Goal: Information Seeking & Learning: Find contact information

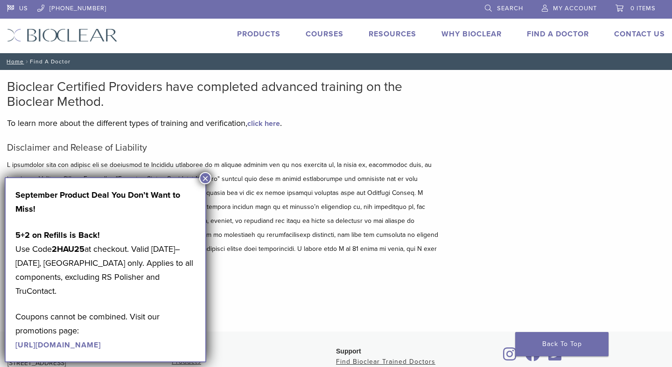
click at [208, 173] on button "×" at bounding box center [205, 178] width 12 height 12
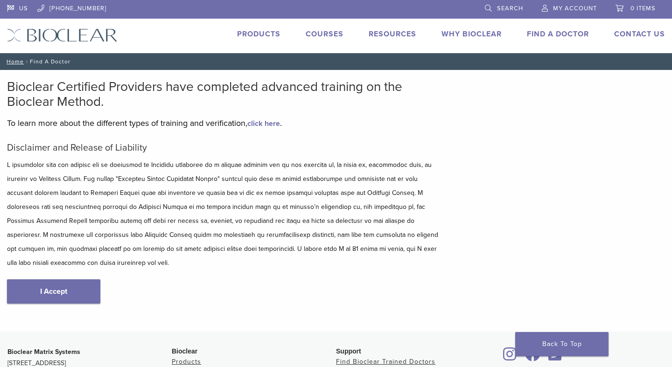
scroll to position [7, 0]
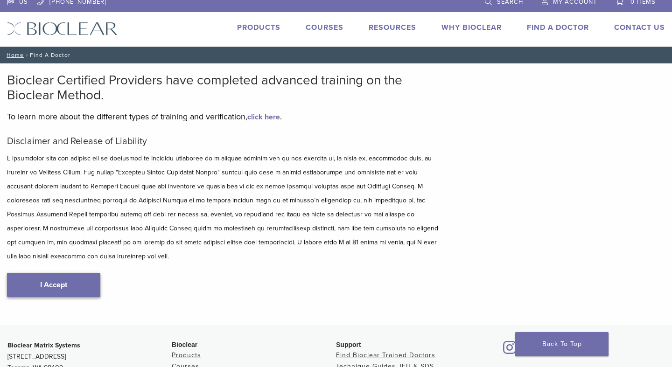
click at [81, 273] on link "I Accept" at bounding box center [53, 285] width 93 height 24
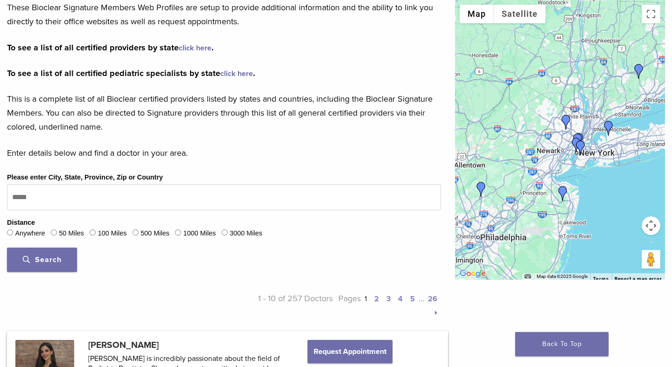
scroll to position [197, 0]
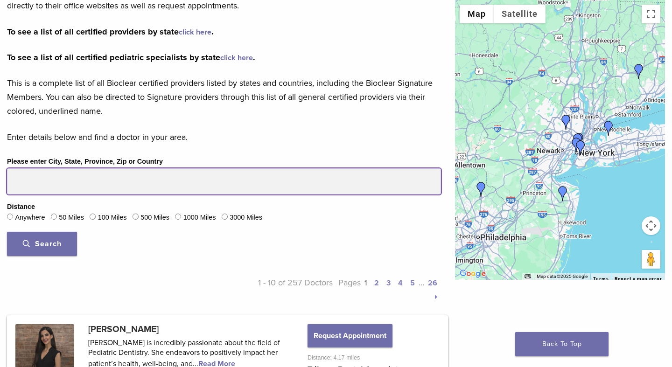
click at [158, 174] on input "Please enter City, State, Province, Zip or Country" at bounding box center [224, 181] width 434 height 26
drag, startPoint x: 139, startPoint y: 178, endPoint x: 0, endPoint y: 191, distance: 139.1
click at [0, 191] on div "Please enter City, State, Province, Zip or Country Distance Anywhere 50 Miles 1…" at bounding box center [224, 209] width 448 height 107
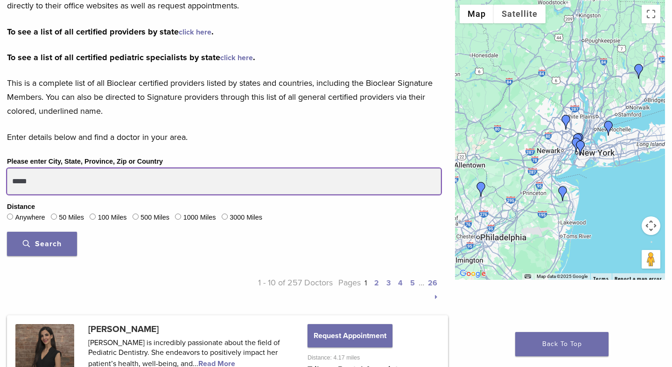
drag, startPoint x: 69, startPoint y: 179, endPoint x: 2, endPoint y: 175, distance: 66.8
click at [0, 177] on div "Please enter City, State, Province, Zip or Country ***** Distance Anywhere 50 M…" at bounding box center [224, 209] width 448 height 107
type input "********"
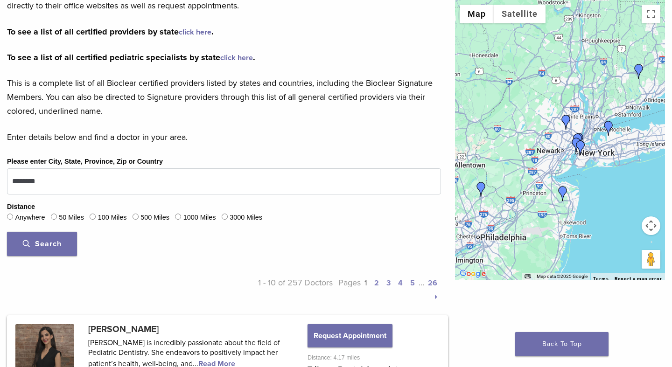
click at [55, 246] on span "Search" at bounding box center [42, 243] width 39 height 9
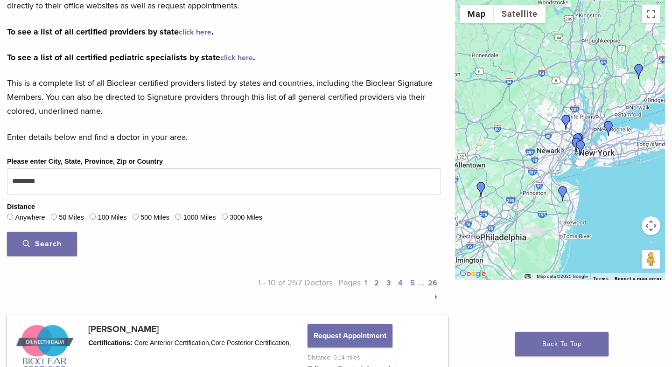
click at [654, 229] on button "Map camera controls" at bounding box center [650, 225] width 19 height 19
click at [631, 200] on button "Zoom in" at bounding box center [627, 202] width 19 height 19
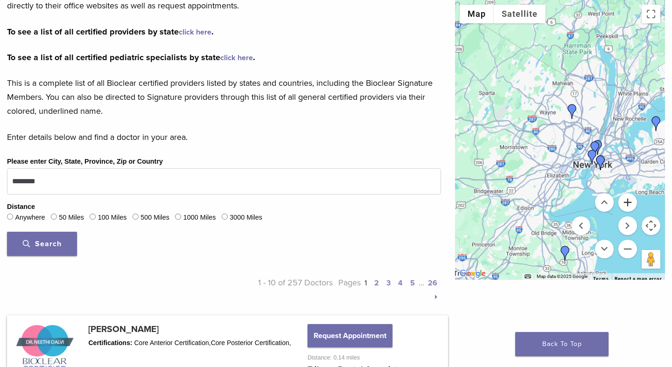
click at [631, 200] on button "Zoom in" at bounding box center [627, 202] width 19 height 19
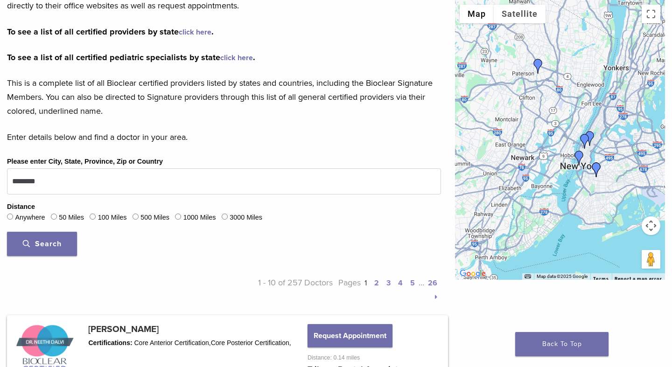
drag, startPoint x: 582, startPoint y: 190, endPoint x: 530, endPoint y: 163, distance: 58.4
click at [530, 163] on div at bounding box center [560, 140] width 210 height 280
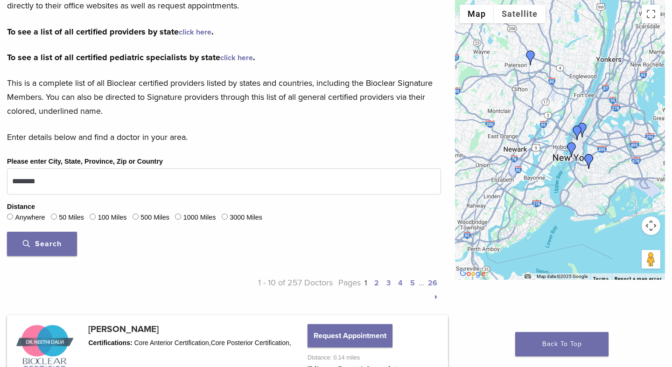
click at [578, 129] on img "Dr. Nina Kiani" at bounding box center [576, 132] width 15 height 15
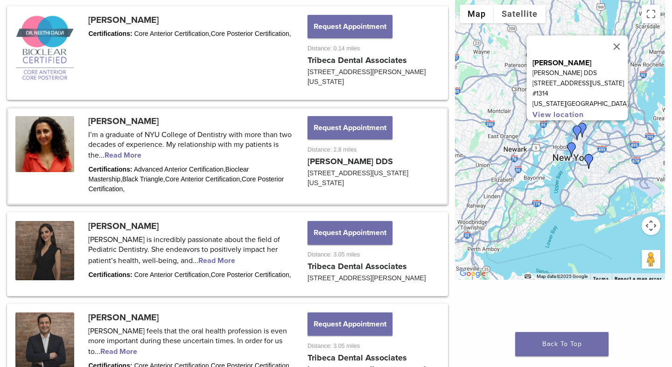
scroll to position [613, 0]
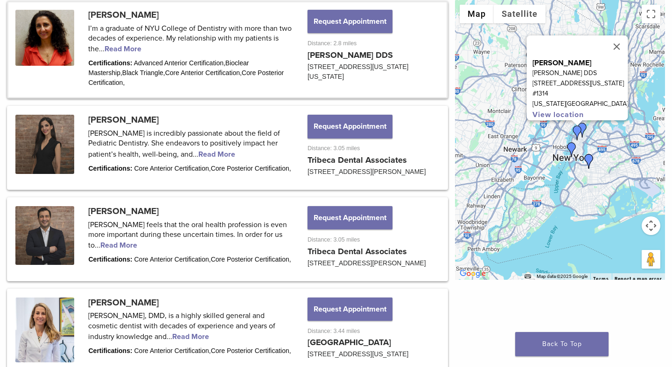
click at [586, 124] on img "Dr. Julie Hassid" at bounding box center [582, 130] width 15 height 15
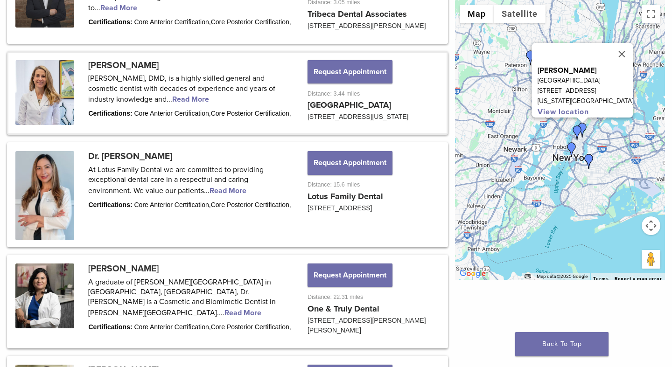
scroll to position [906, 0]
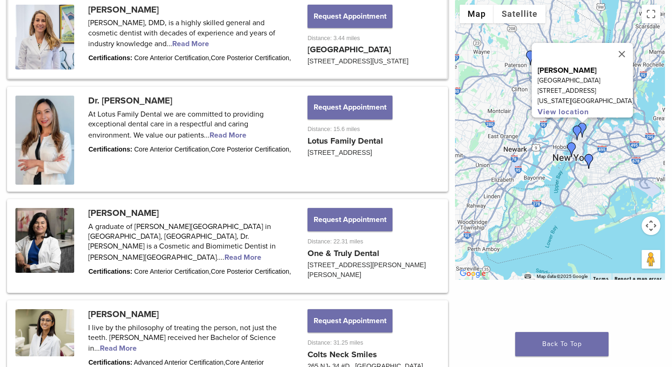
click at [571, 146] on img "Dr. Neethi Dalvi" at bounding box center [571, 149] width 15 height 15
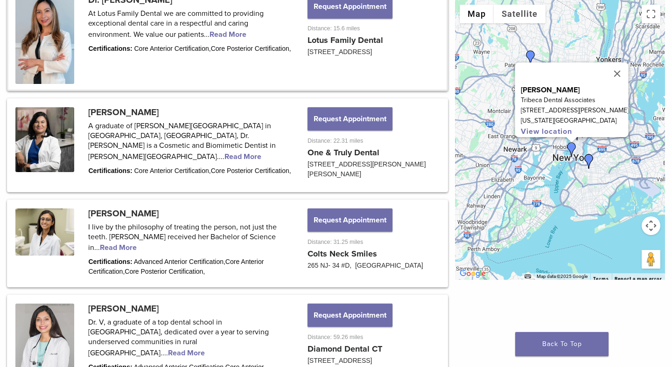
scroll to position [7, 0]
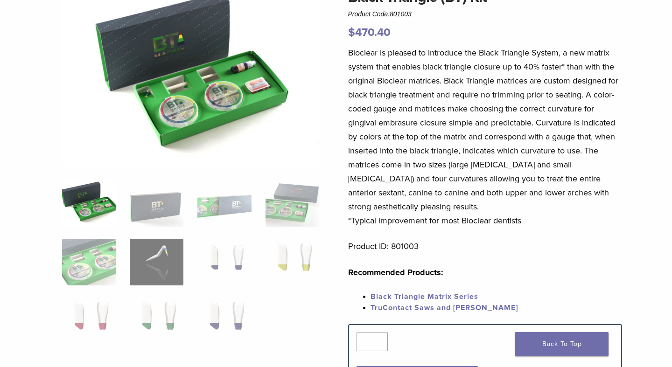
scroll to position [104, 0]
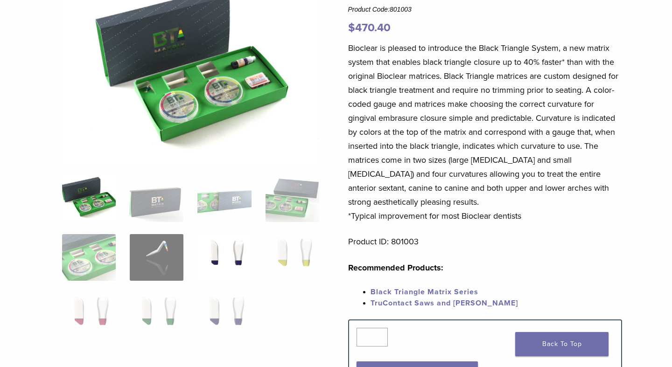
click at [242, 255] on img at bounding box center [224, 257] width 54 height 47
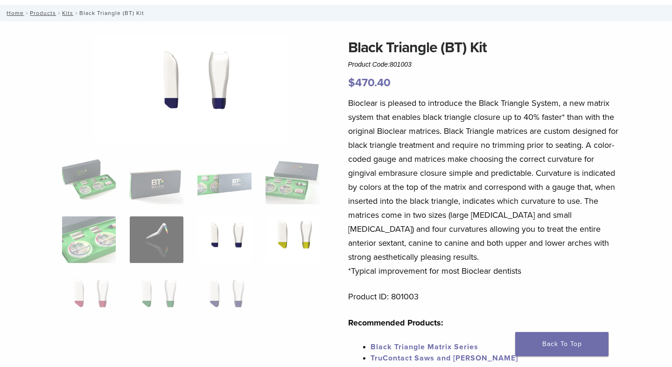
scroll to position [38, 0]
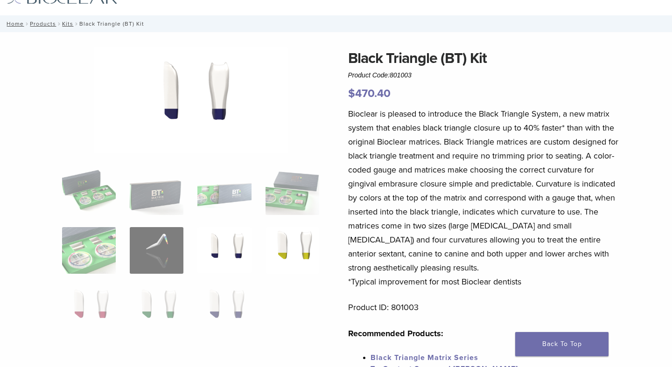
click at [296, 237] on img at bounding box center [292, 250] width 54 height 47
click at [248, 284] on ol at bounding box center [190, 256] width 271 height 176
click at [224, 298] on img at bounding box center [224, 309] width 54 height 47
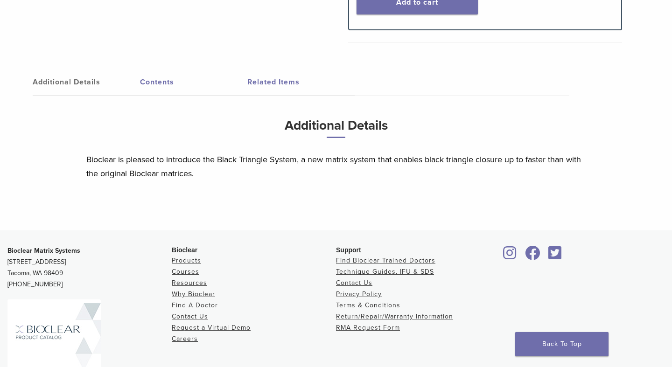
scroll to position [492, 0]
